Goal: Information Seeking & Learning: Learn about a topic

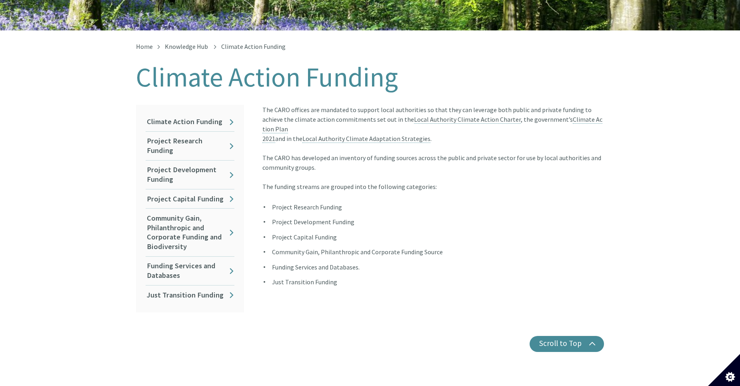
scroll to position [120, 0]
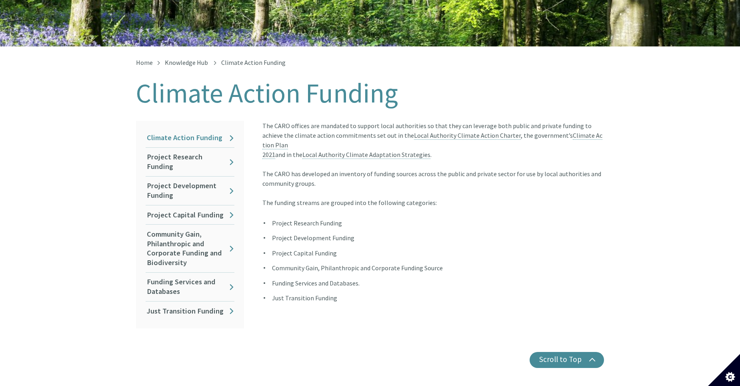
click at [230, 130] on link "Climate Action Funding" at bounding box center [190, 137] width 89 height 19
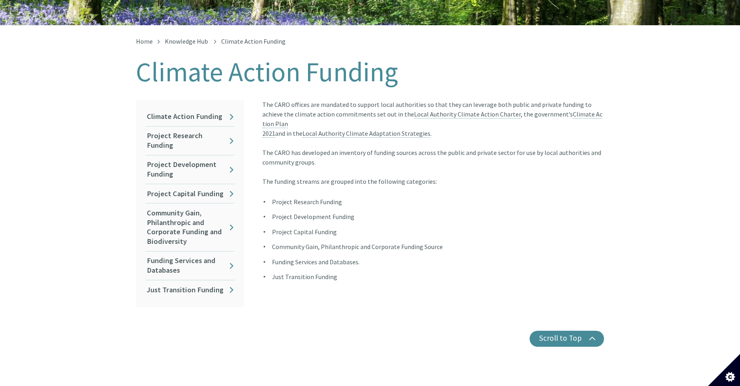
scroll to position [160, 0]
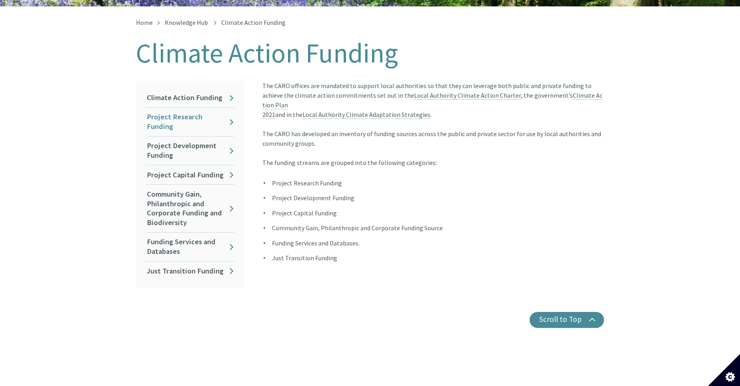
click at [202, 111] on link "Project Research Funding" at bounding box center [190, 122] width 89 height 28
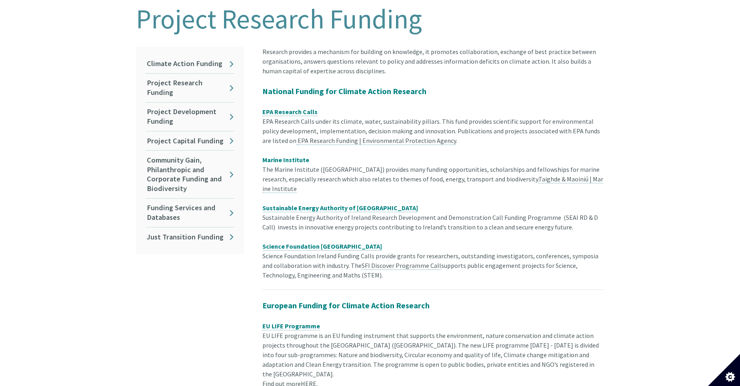
scroll to position [280, 0]
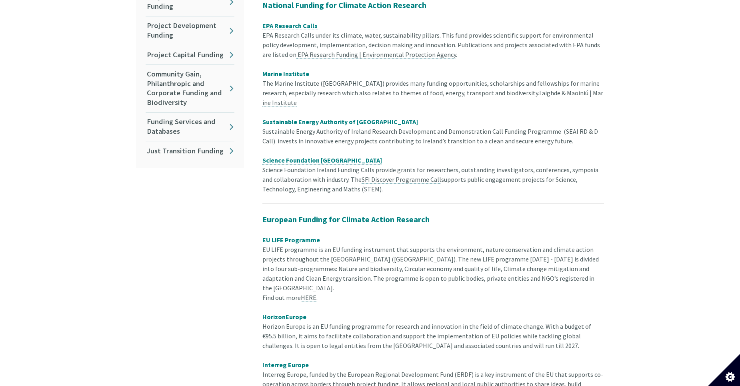
click at [365, 118] on span "Sustainable Energy Authority of [GEOGRAPHIC_DATA]" at bounding box center [340, 122] width 156 height 8
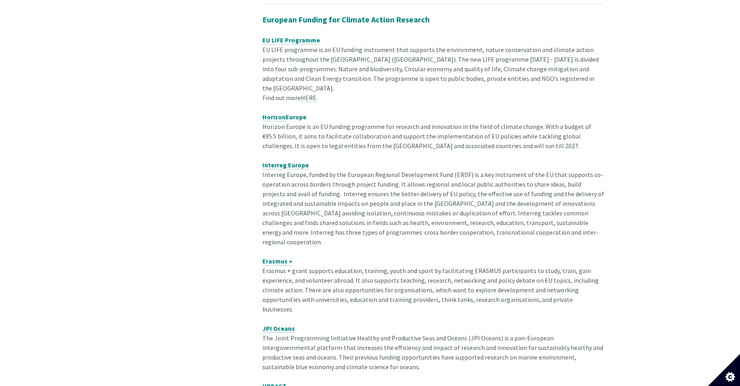
scroll to position [482, 0]
click at [276, 322] on span "JPI Oceans" at bounding box center [278, 326] width 32 height 8
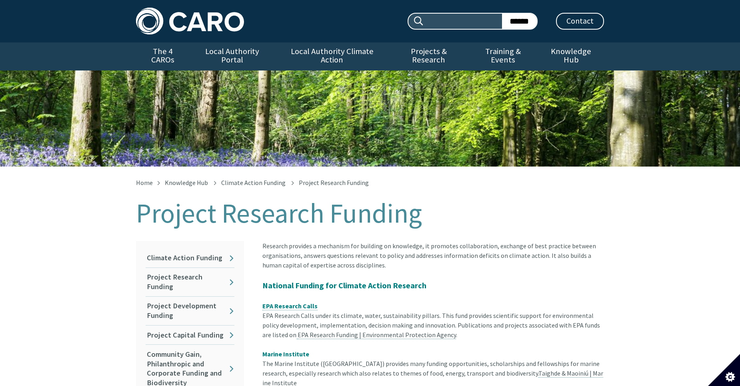
scroll to position [488, 0]
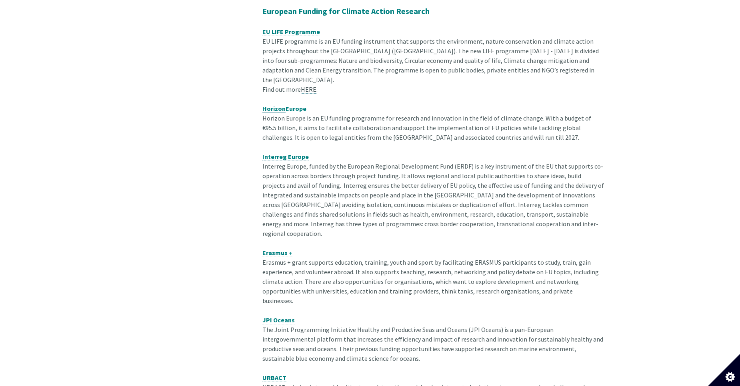
click at [276, 104] on span "Horizon" at bounding box center [273, 108] width 23 height 8
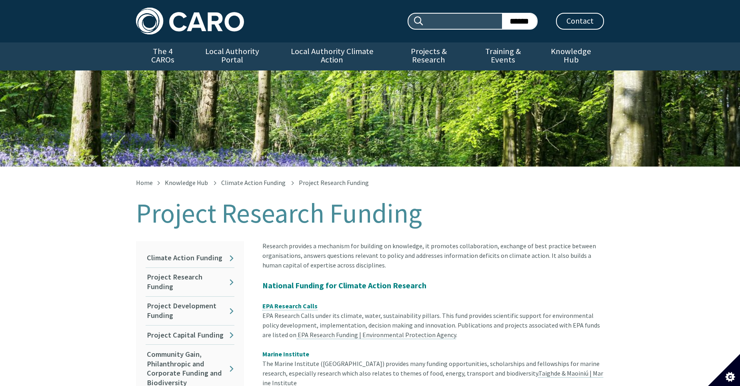
scroll to position [495, 0]
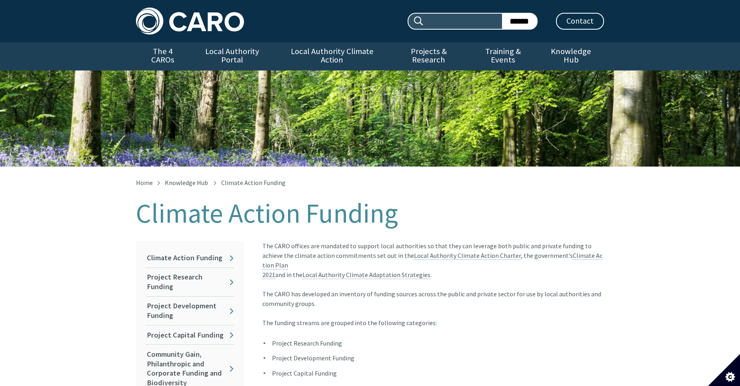
scroll to position [166, 0]
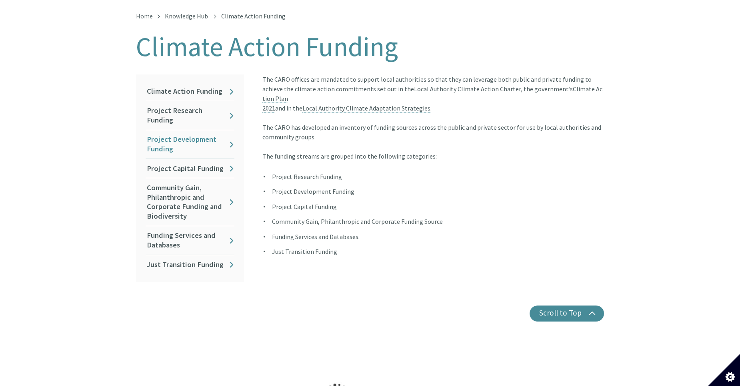
click at [198, 130] on link "Project Development Funding" at bounding box center [190, 144] width 89 height 28
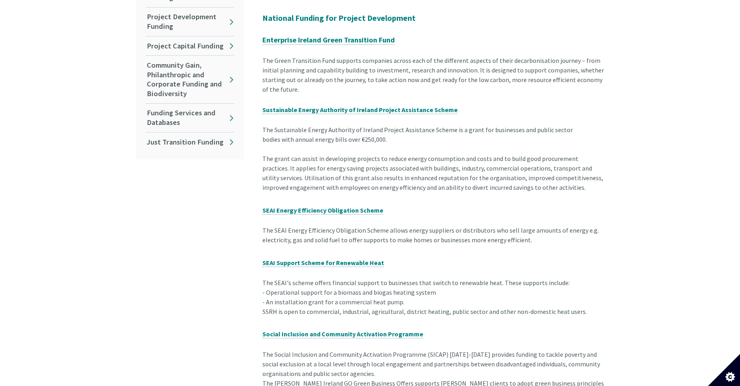
scroll to position [160, 0]
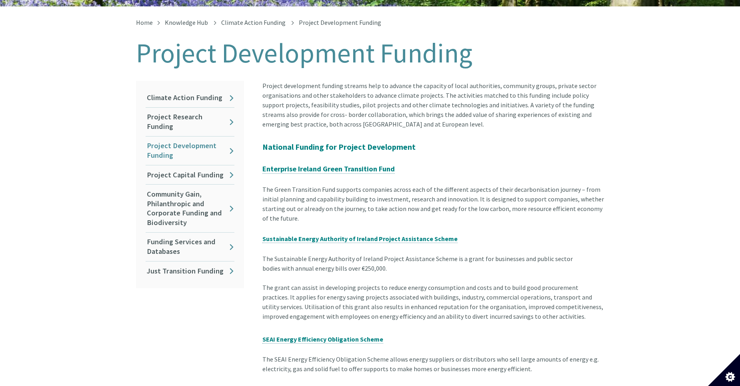
click at [181, 142] on link "Project Development Funding" at bounding box center [190, 150] width 89 height 28
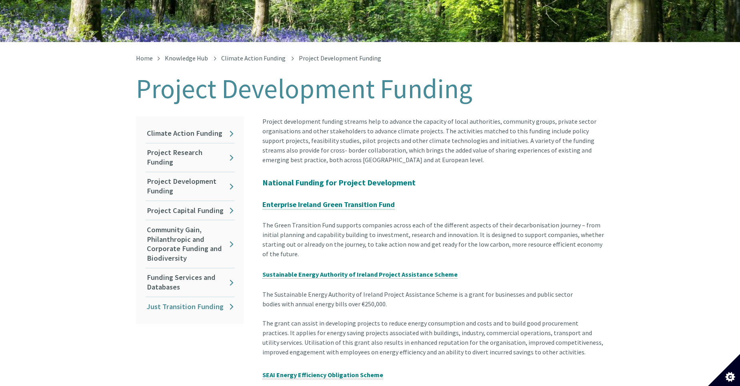
scroll to position [120, 0]
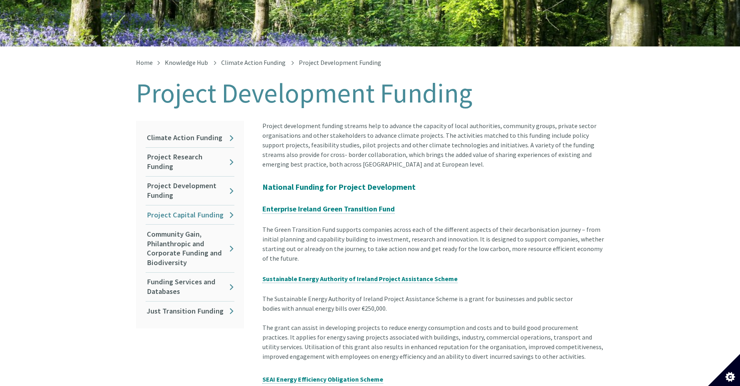
click at [206, 207] on link "Project Capital Funding" at bounding box center [190, 214] width 89 height 19
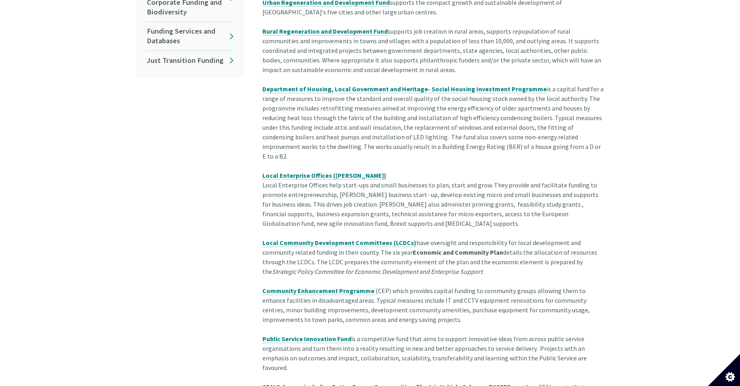
scroll to position [240, 0]
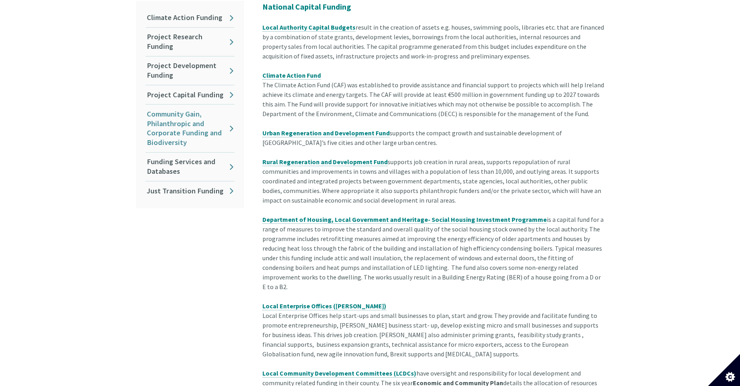
click at [207, 112] on link "Community Gain, Philanthropic and Corporate Funding and Biodiversity" at bounding box center [190, 128] width 89 height 48
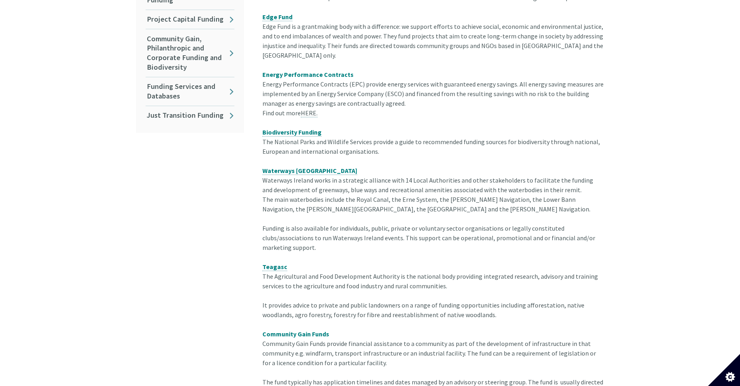
scroll to position [320, 0]
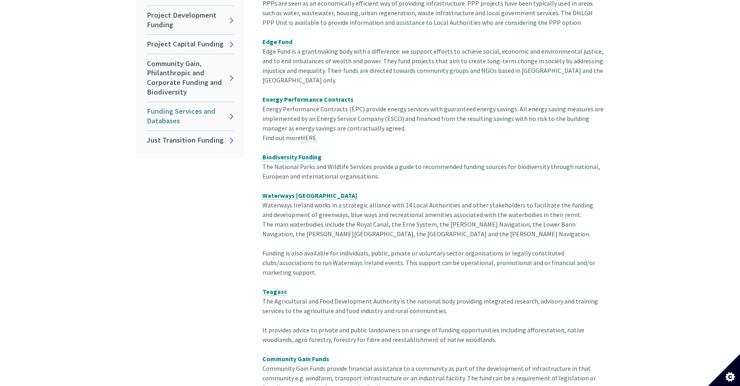
click at [202, 114] on link "Funding Services and Databases" at bounding box center [190, 116] width 89 height 28
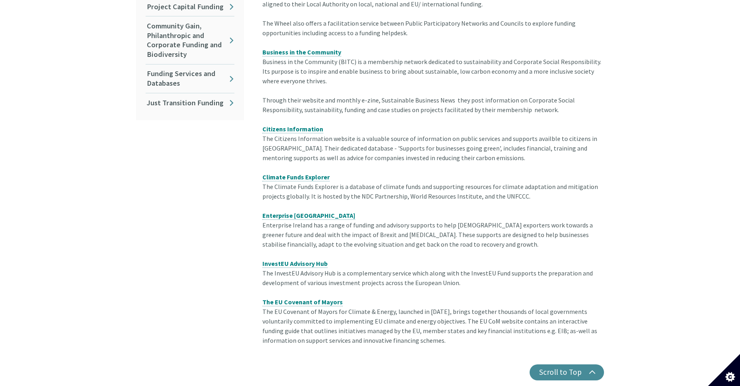
scroll to position [200, 0]
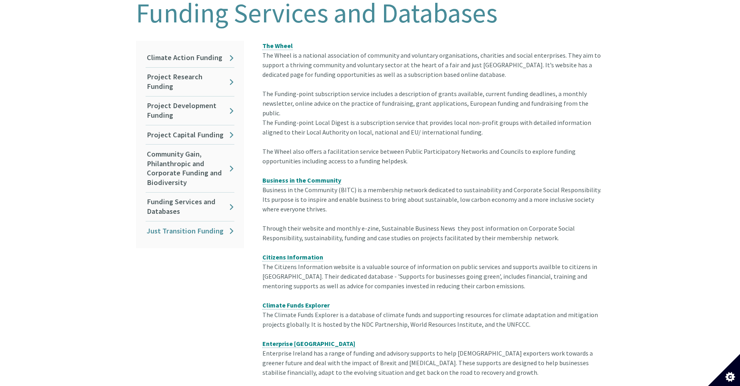
click at [173, 221] on link "Just Transition Funding" at bounding box center [190, 230] width 89 height 19
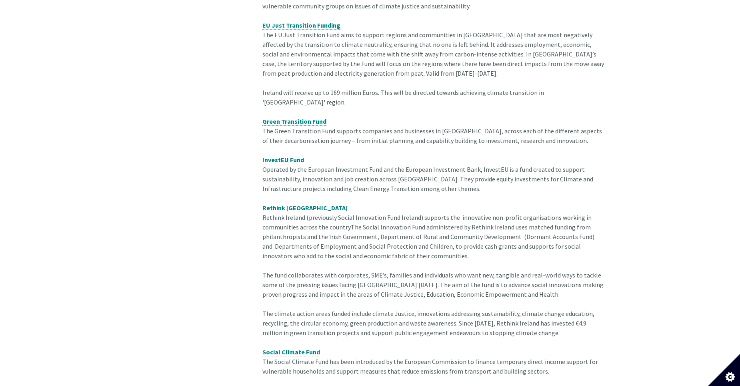
scroll to position [880, 0]
